Goal: Transaction & Acquisition: Subscribe to service/newsletter

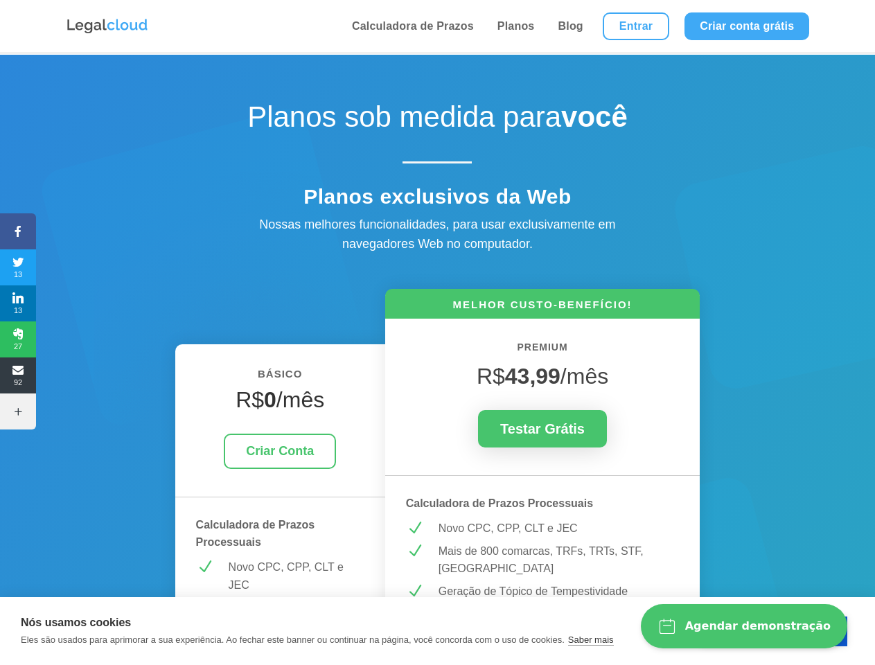
click at [18, 232] on icon at bounding box center [18, 231] width 36 height 11
click at [18, 268] on span "13" at bounding box center [18, 267] width 36 height 22
click at [18, 304] on span "13" at bounding box center [18, 304] width 36 height 22
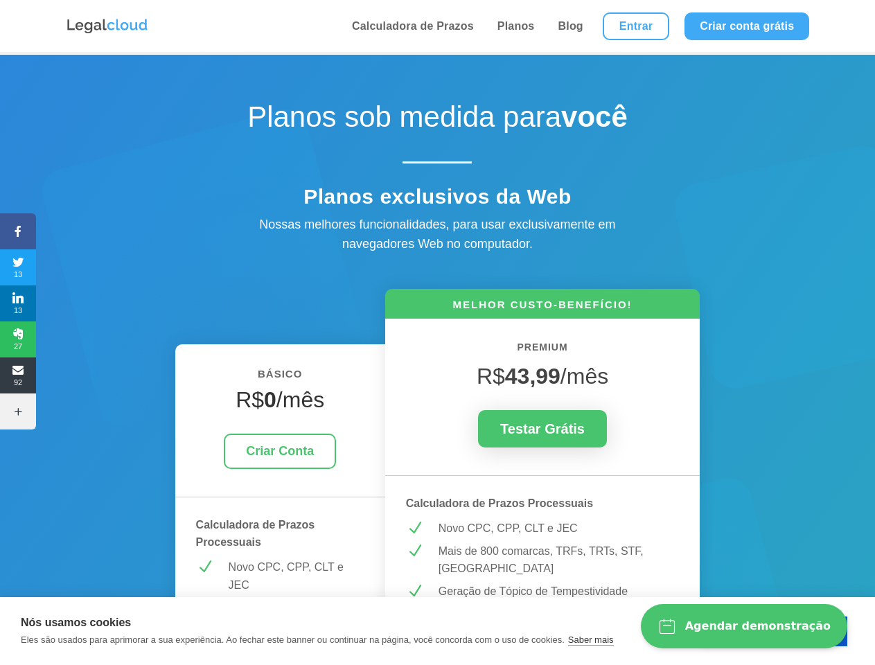
click at [18, 340] on span "27" at bounding box center [18, 340] width 36 height 22
click at [18, 376] on span "92" at bounding box center [18, 376] width 36 height 22
click at [18, 412] on icon at bounding box center [18, 411] width 36 height 11
